Goal: Transaction & Acquisition: Download file/media

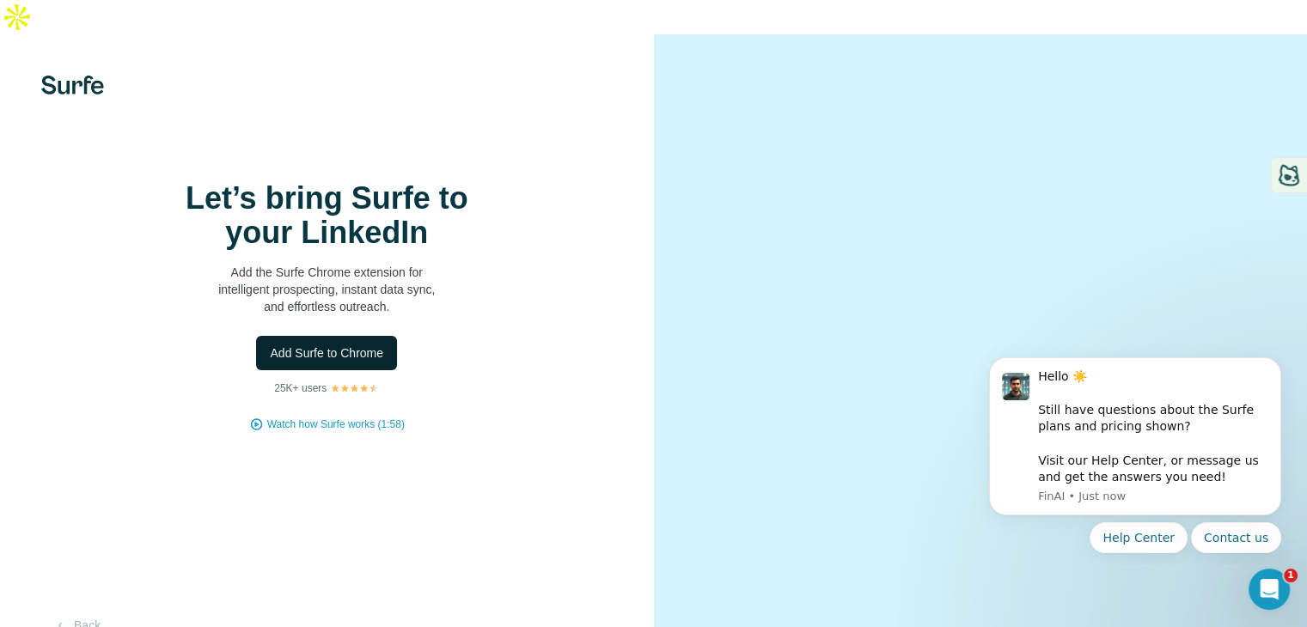
click at [319, 366] on button "Add Surfe to Chrome" at bounding box center [326, 353] width 141 height 34
